Goal: Book appointment/travel/reservation

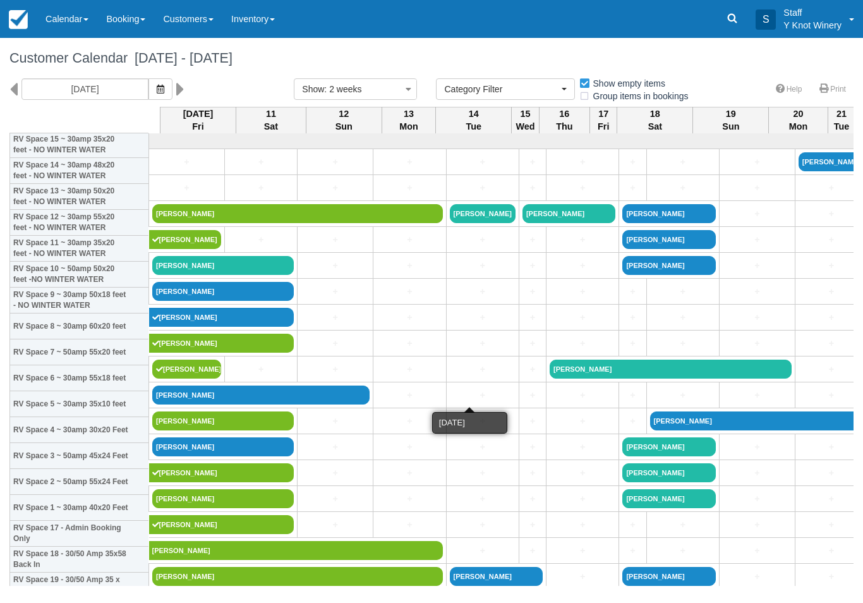
select select
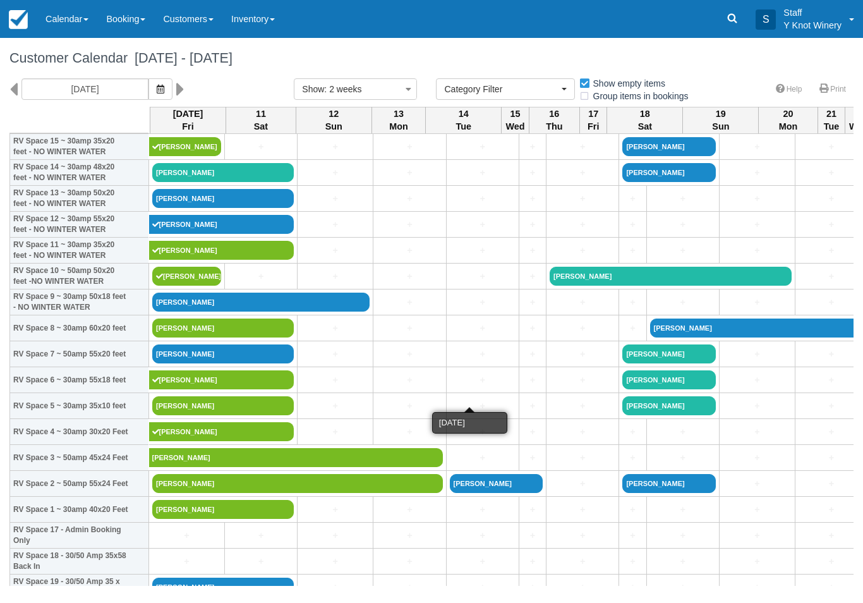
scroll to position [93, 0]
click at [157, 88] on icon "button" at bounding box center [161, 89] width 8 height 9
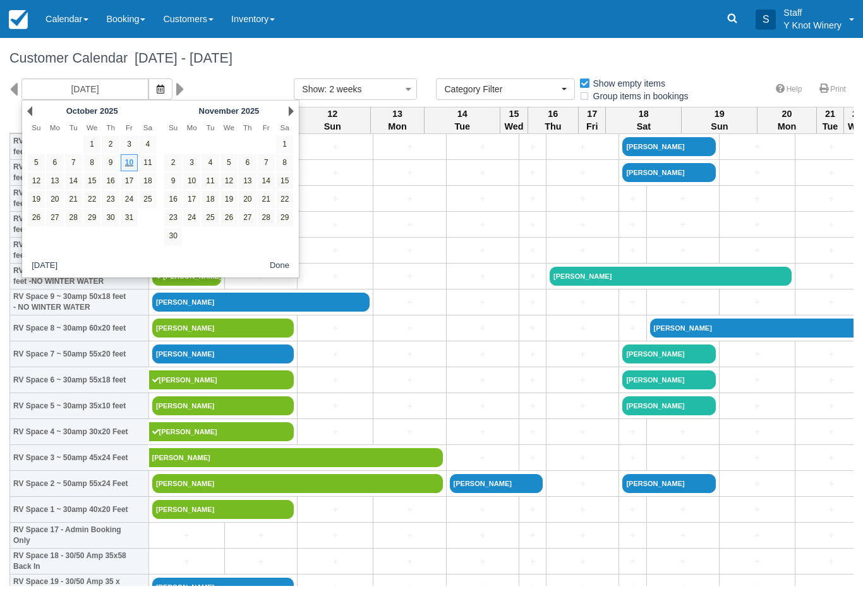
click at [114, 164] on link "9" at bounding box center [110, 162] width 17 height 17
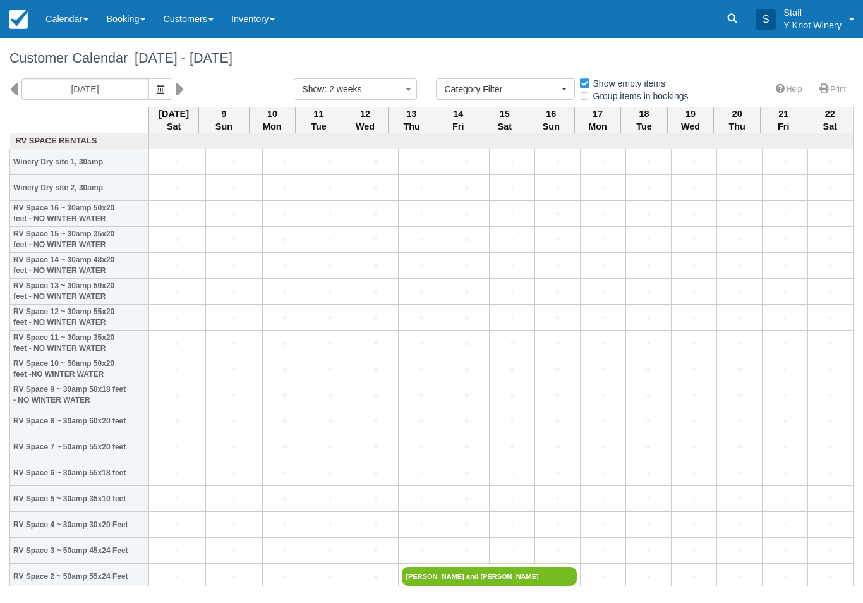
type input "[DATE]"
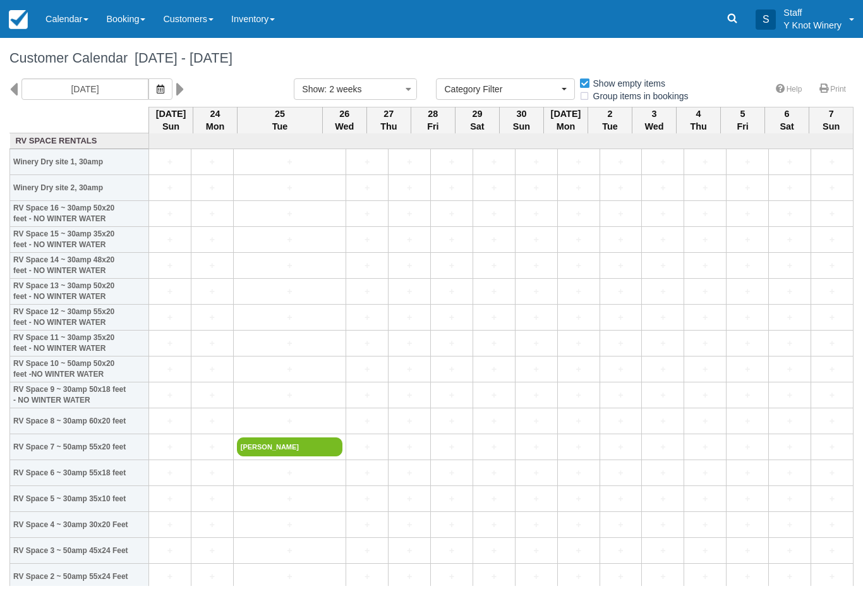
click at [76, 25] on link "Calendar" at bounding box center [67, 19] width 61 height 38
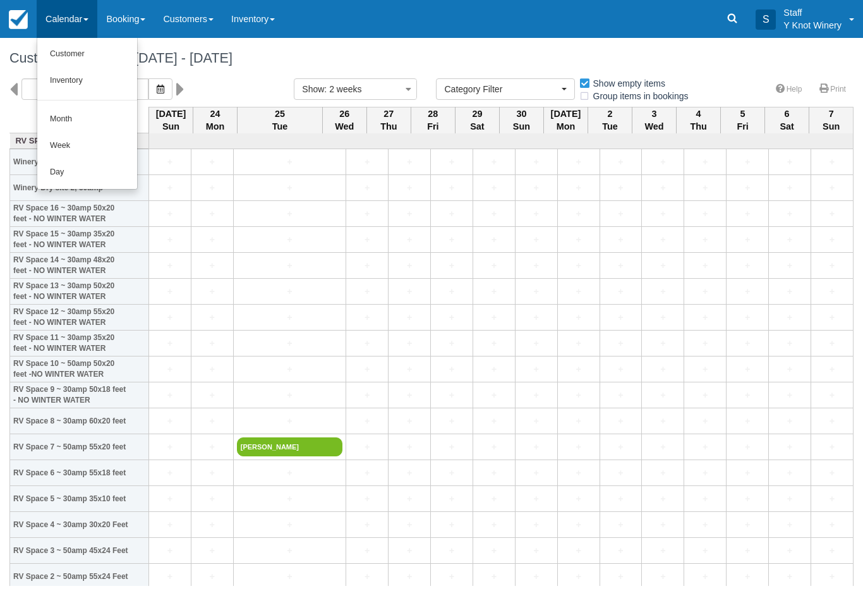
click at [75, 49] on link "Customer" at bounding box center [87, 54] width 100 height 27
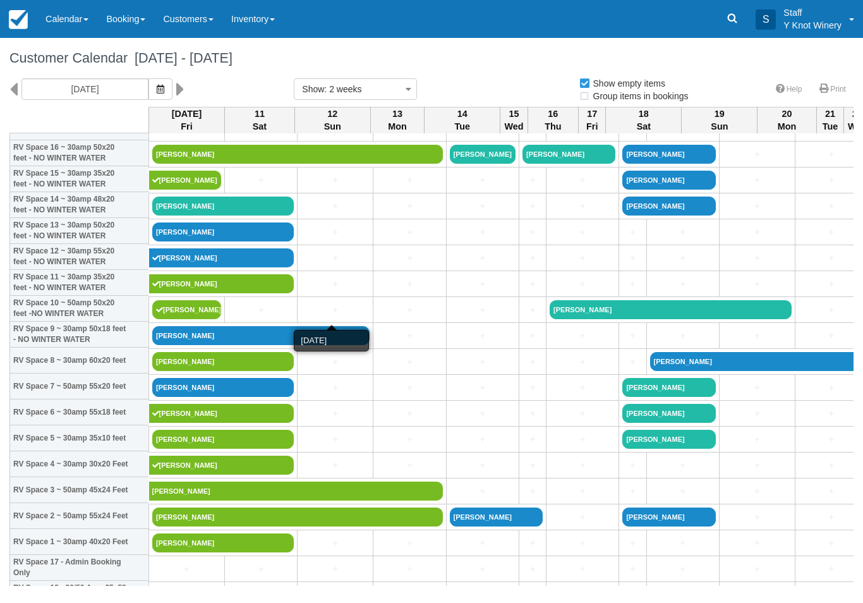
scroll to position [61, 0]
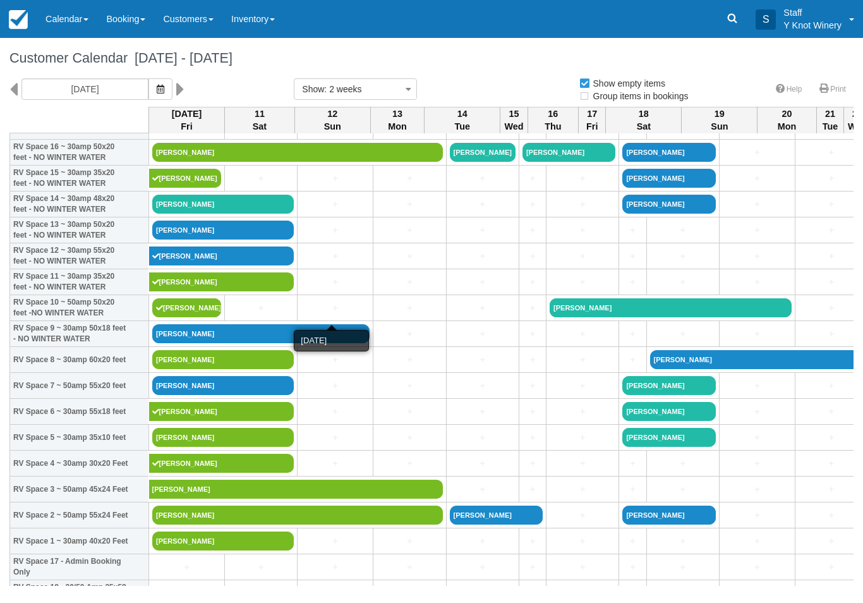
select select
